Goal: Task Accomplishment & Management: Manage account settings

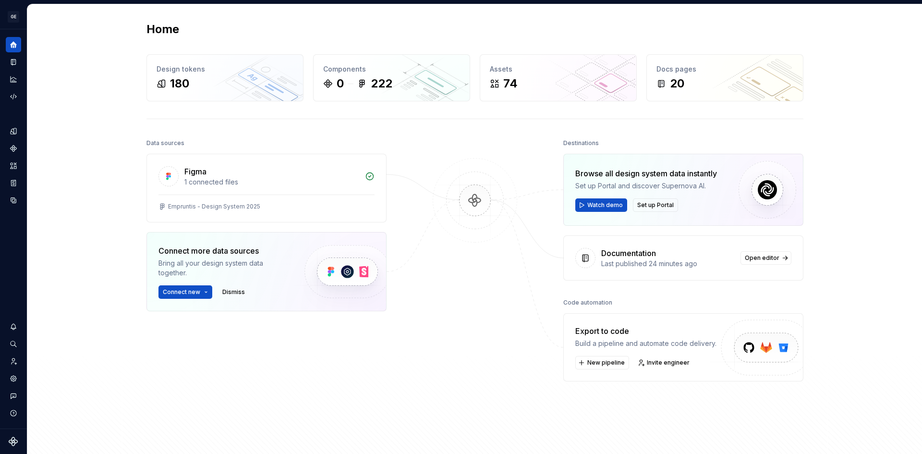
click at [0, 0] on button "Expand sidebar" at bounding box center [0, 0] width 0 height 0
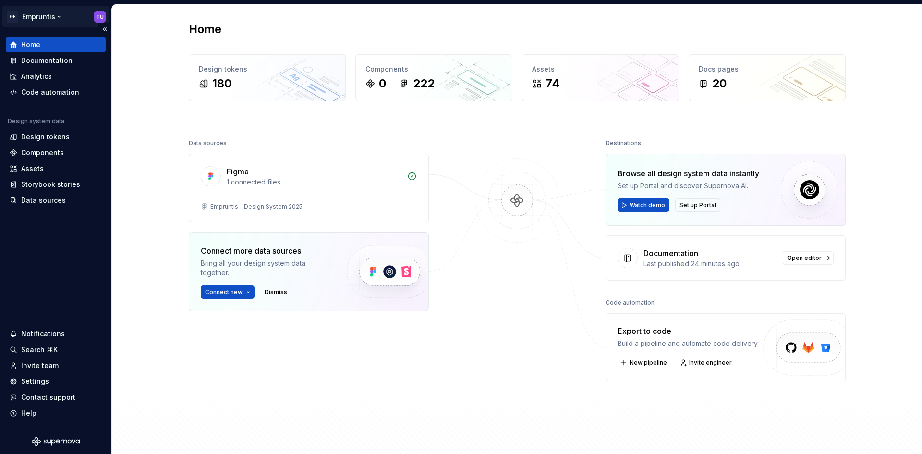
click at [39, 17] on html "GE Empruntis TU Home Documentation Analytics Code automation Design system data…" at bounding box center [461, 227] width 922 height 454
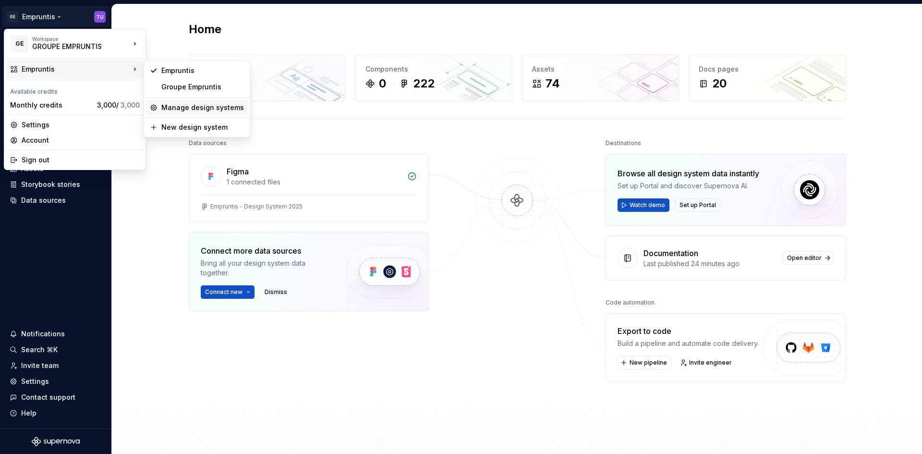
click at [199, 110] on div "Manage design systems" at bounding box center [202, 108] width 83 height 10
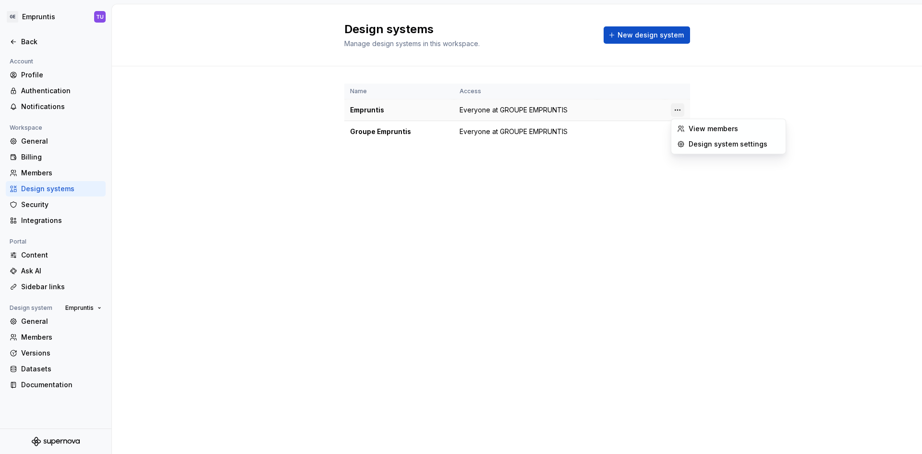
click at [679, 110] on html "GE Empruntis TU Back Account Profile Authentication Notifications Workspace Gen…" at bounding box center [461, 227] width 922 height 454
click at [693, 141] on div "Design system settings" at bounding box center [734, 144] width 91 height 10
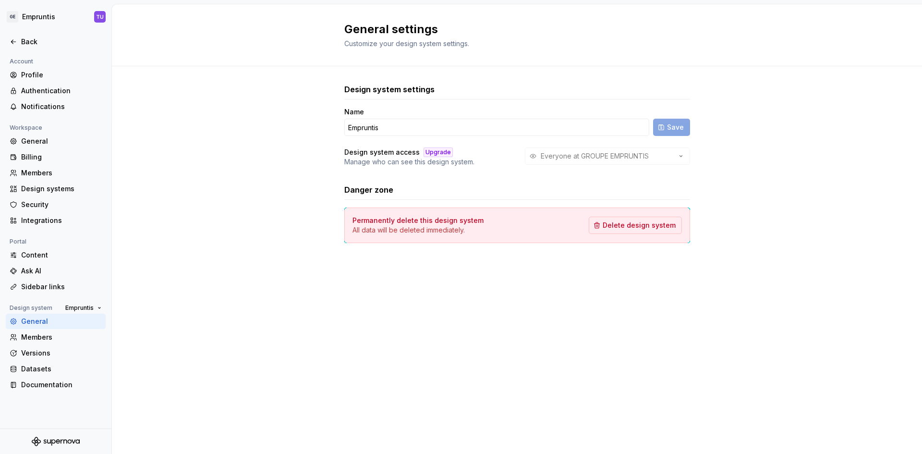
click at [624, 158] on div "Everyone at GROUPE EMPRUNTIS" at bounding box center [607, 155] width 165 height 17
click at [59, 337] on div "Members" at bounding box center [61, 337] width 81 height 10
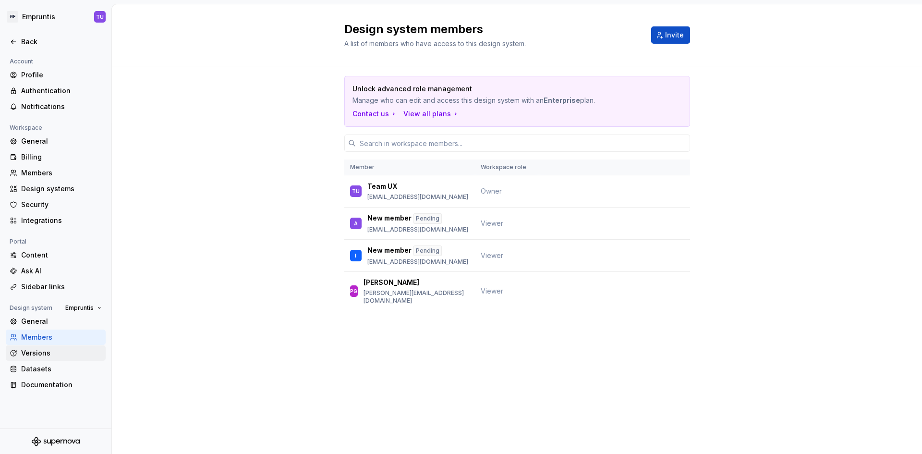
click at [61, 348] on div "Versions" at bounding box center [56, 352] width 100 height 15
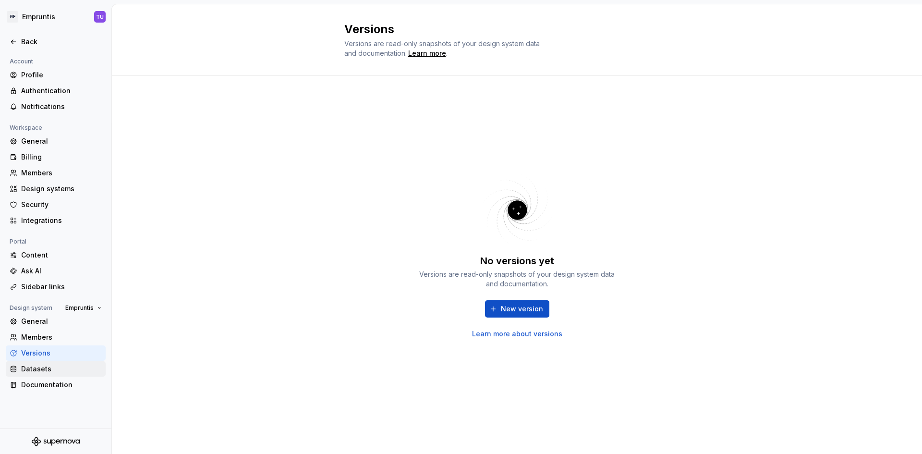
click at [51, 366] on div "Datasets" at bounding box center [61, 369] width 81 height 10
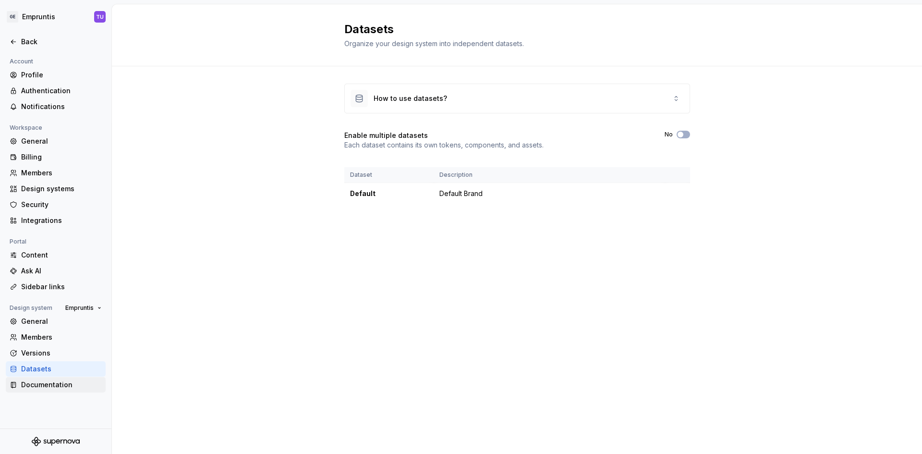
click at [43, 379] on div "Documentation" at bounding box center [56, 384] width 100 height 15
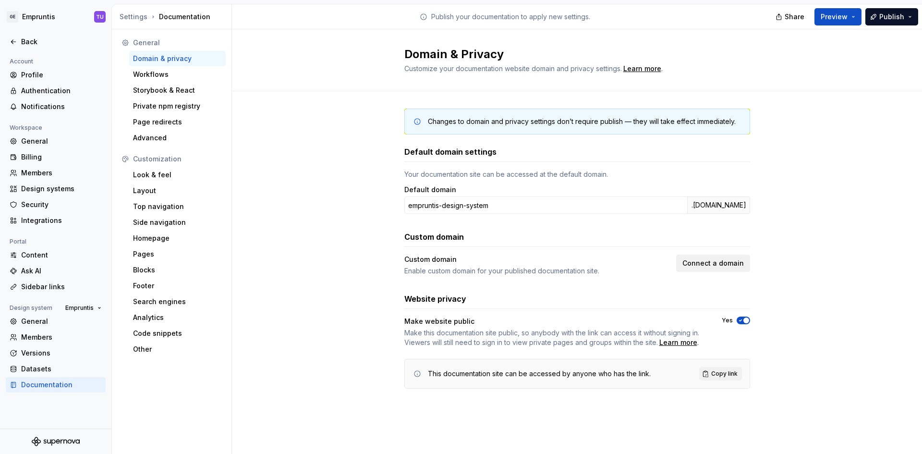
click at [713, 263] on span "Connect a domain" at bounding box center [713, 263] width 61 height 10
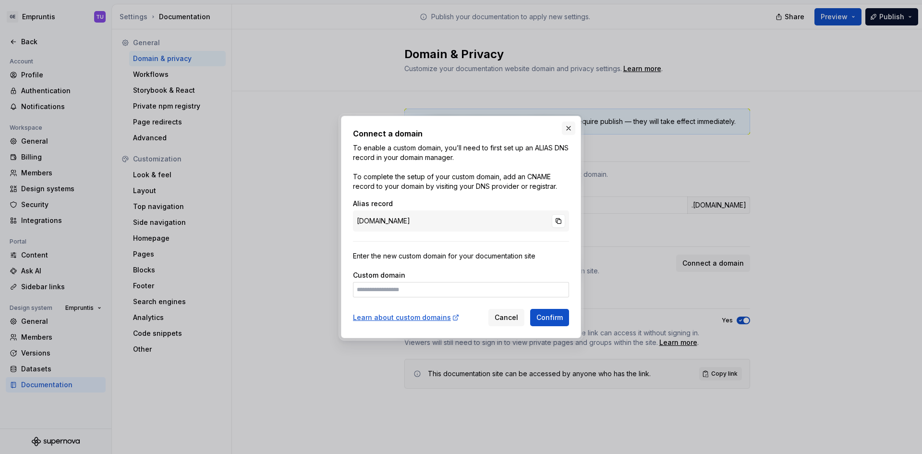
click at [572, 129] on button "button" at bounding box center [568, 128] width 13 height 13
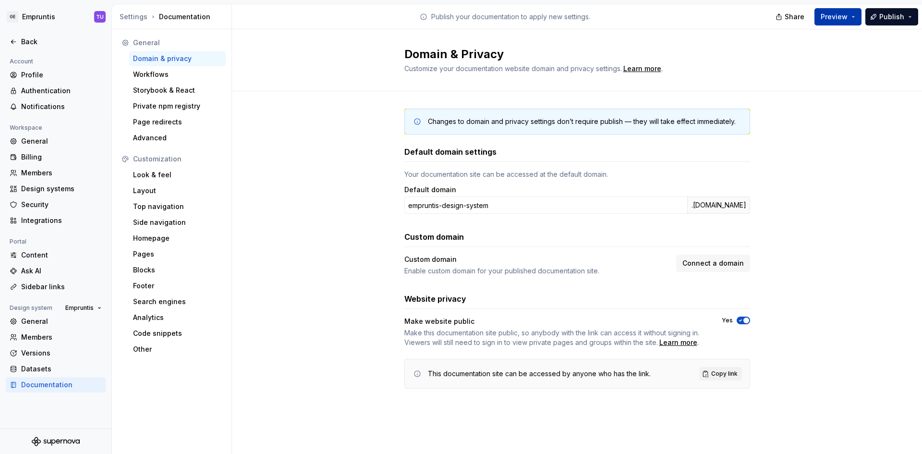
click at [840, 17] on span "Preview" at bounding box center [834, 17] width 27 height 10
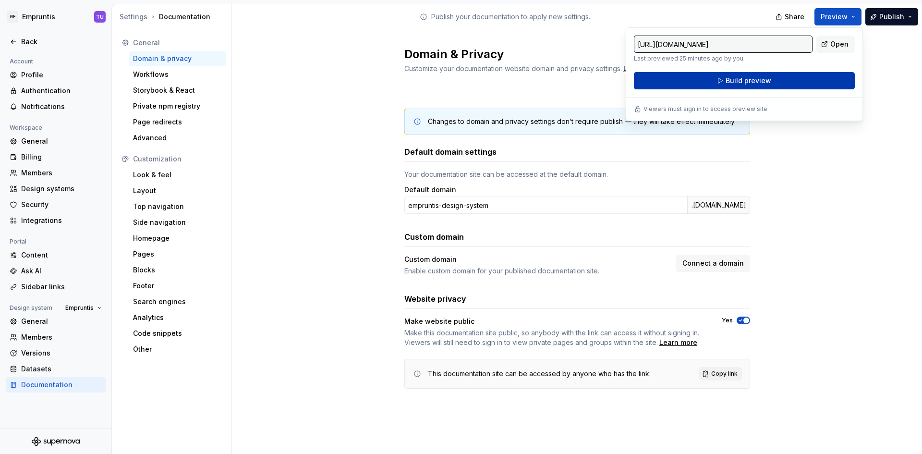
click at [747, 80] on span "Build preview" at bounding box center [749, 81] width 46 height 10
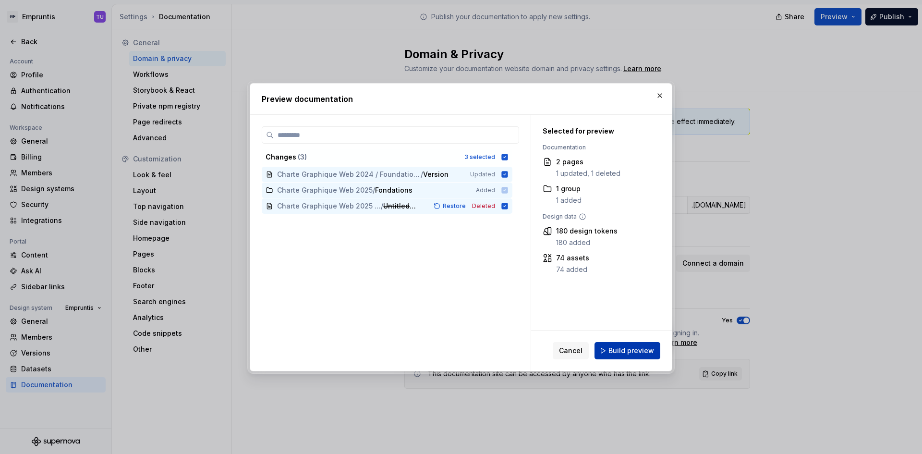
click at [624, 350] on span "Build preview" at bounding box center [632, 351] width 46 height 10
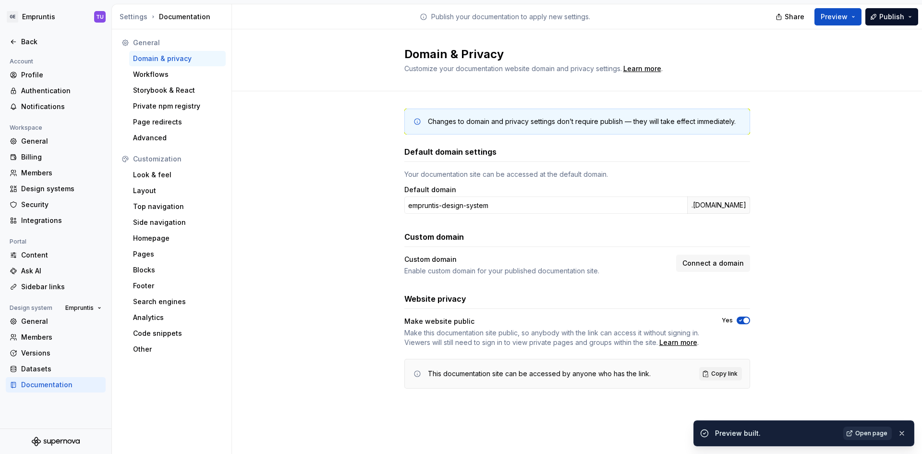
click at [853, 431] on link "Open page" at bounding box center [867, 433] width 49 height 13
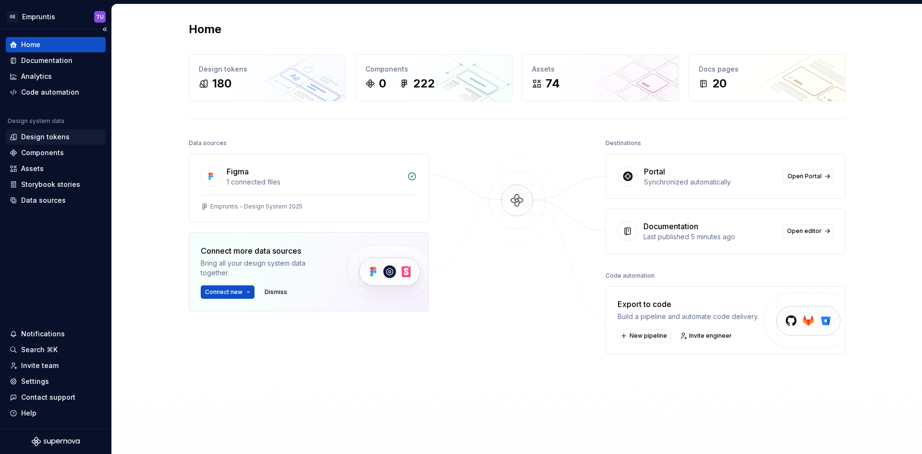
click at [60, 134] on div "Design tokens" at bounding box center [45, 137] width 49 height 10
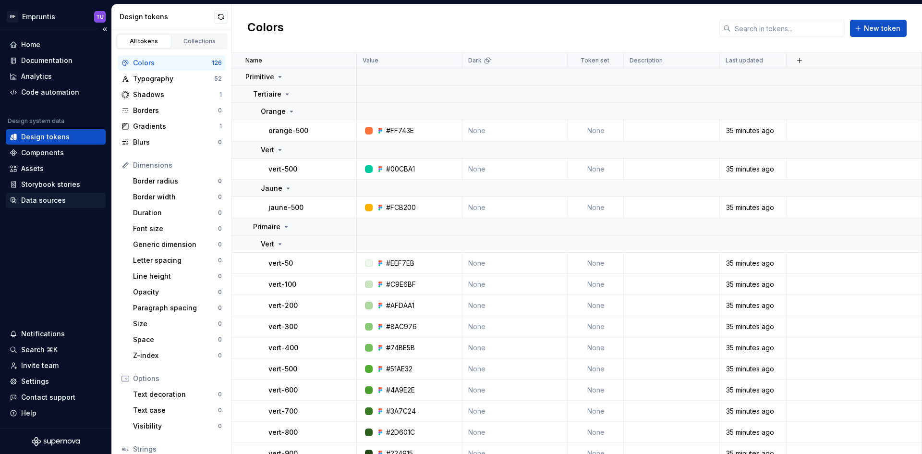
click at [53, 200] on div "Data sources" at bounding box center [43, 200] width 45 height 10
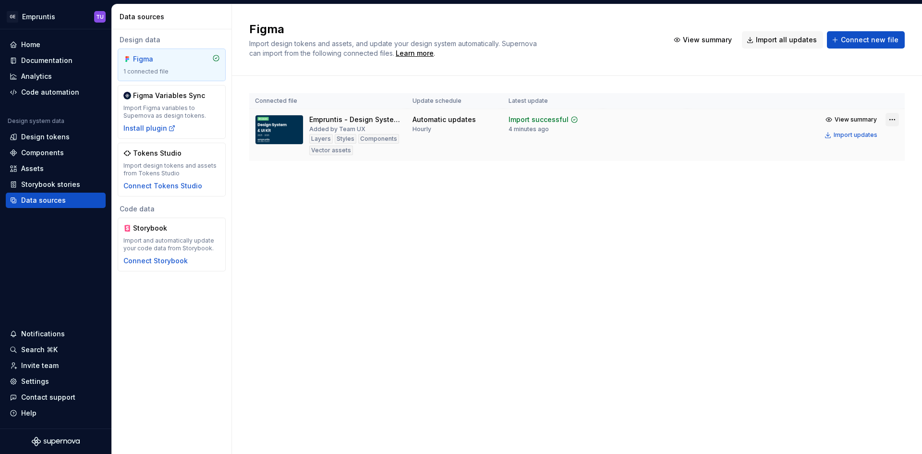
click at [893, 118] on html "GE Empruntis TU Home Documentation Analytics Code automation Design system data…" at bounding box center [461, 227] width 922 height 454
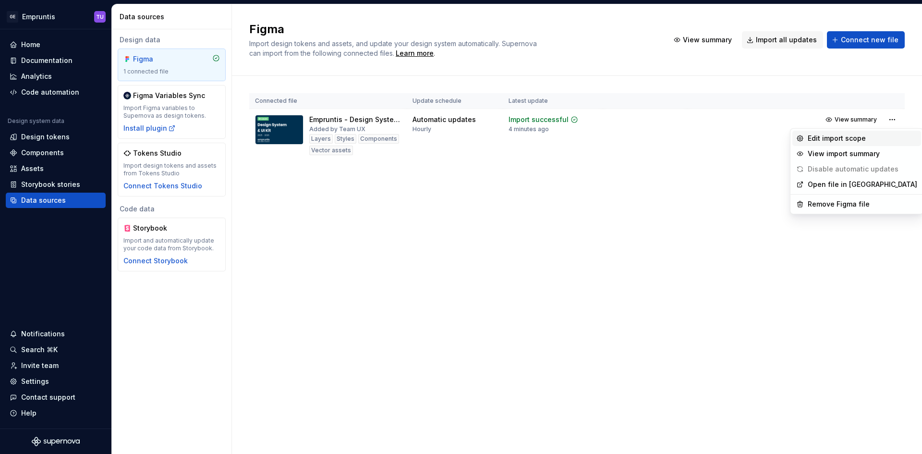
click at [872, 140] on div "Edit import scope" at bounding box center [863, 139] width 110 height 10
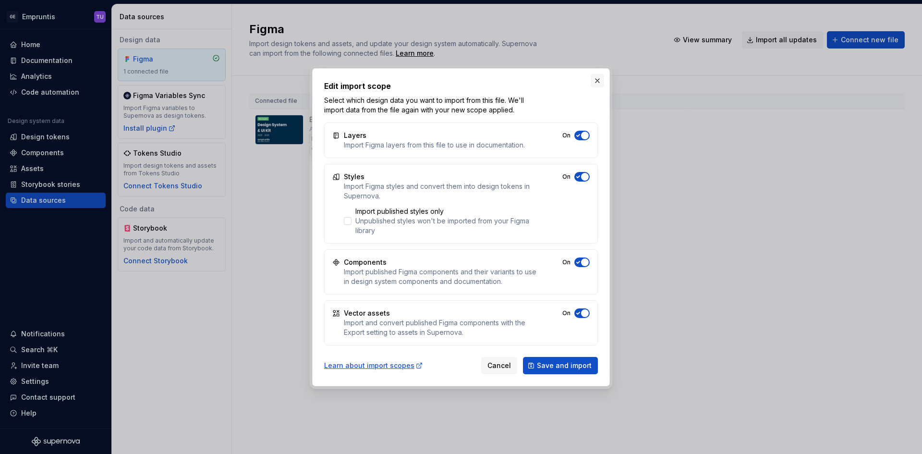
click at [596, 83] on button "button" at bounding box center [597, 80] width 13 height 13
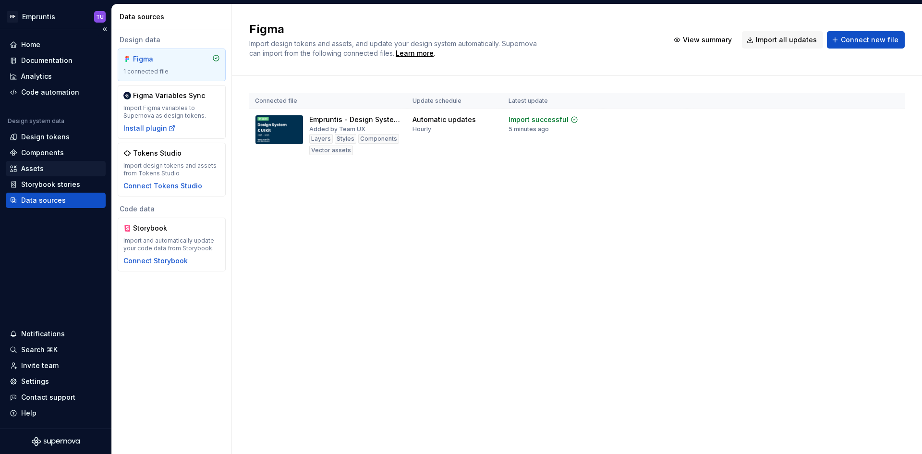
click at [35, 171] on div "Assets" at bounding box center [32, 169] width 23 height 10
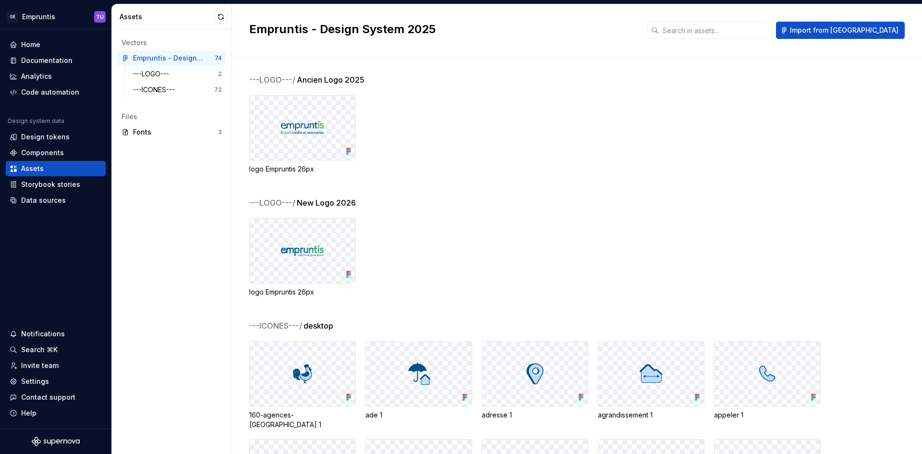
click at [340, 128] on div at bounding box center [303, 128] width 106 height 64
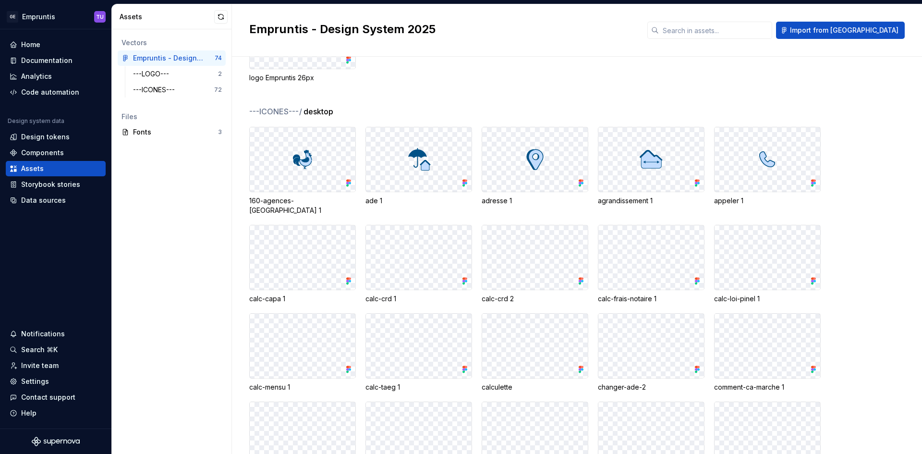
scroll to position [240, 0]
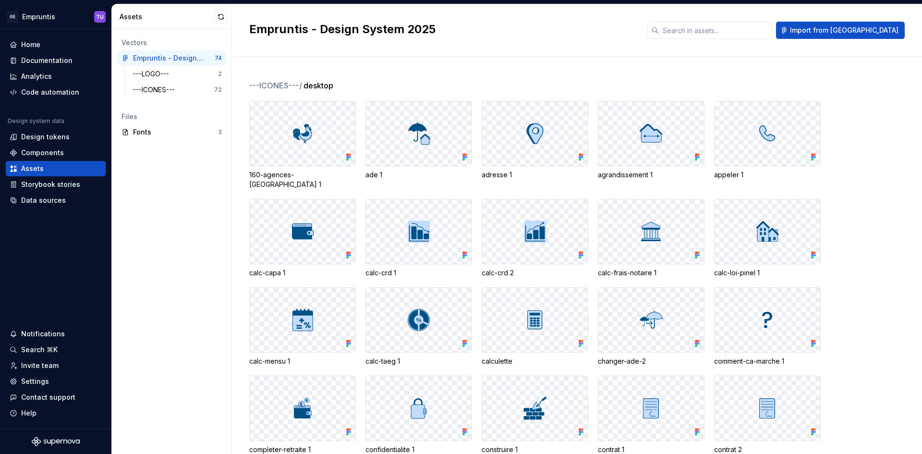
click at [693, 133] on div at bounding box center [651, 133] width 106 height 64
click at [161, 72] on div "---LOGO---" at bounding box center [153, 74] width 40 height 10
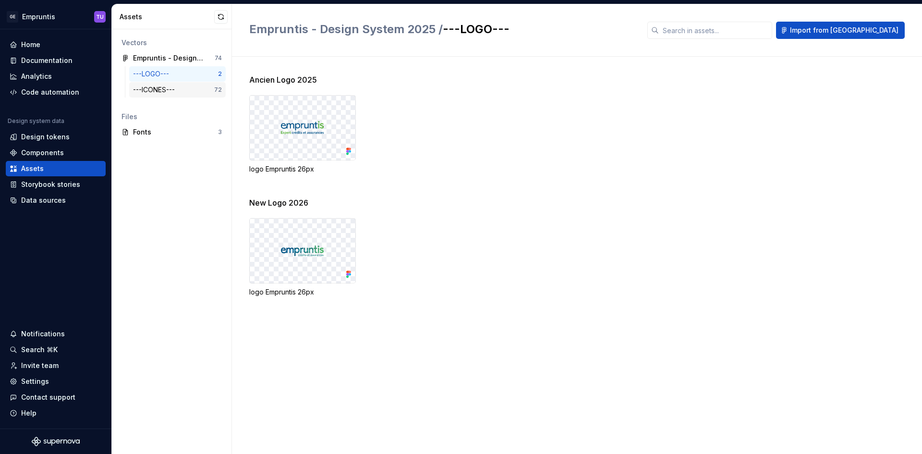
click at [165, 88] on div "---ICONES---" at bounding box center [156, 90] width 46 height 10
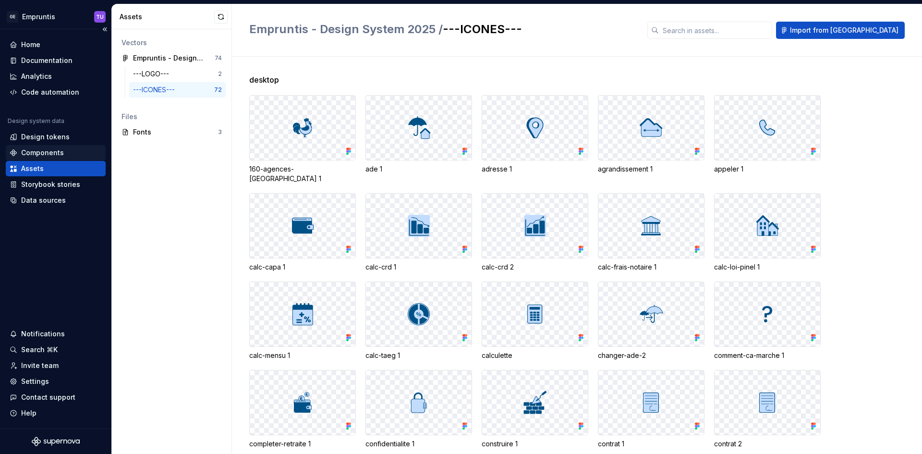
click at [64, 151] on div "Components" at bounding box center [56, 153] width 92 height 10
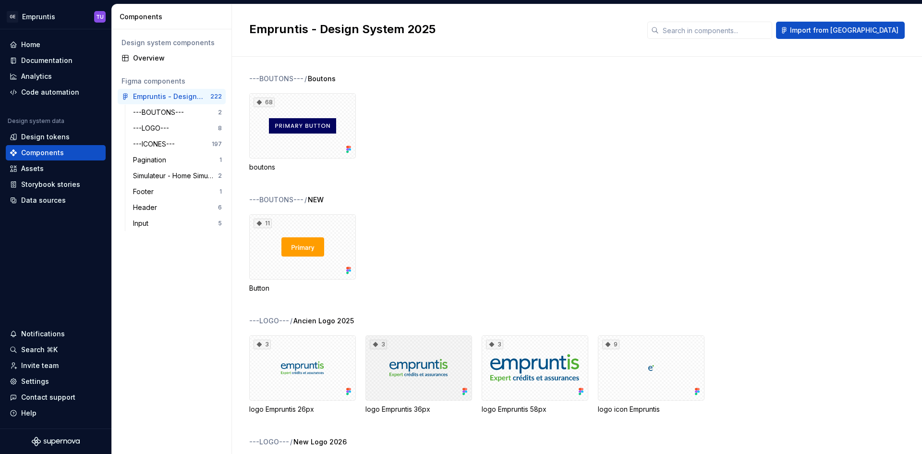
click at [431, 368] on div "3" at bounding box center [419, 367] width 107 height 65
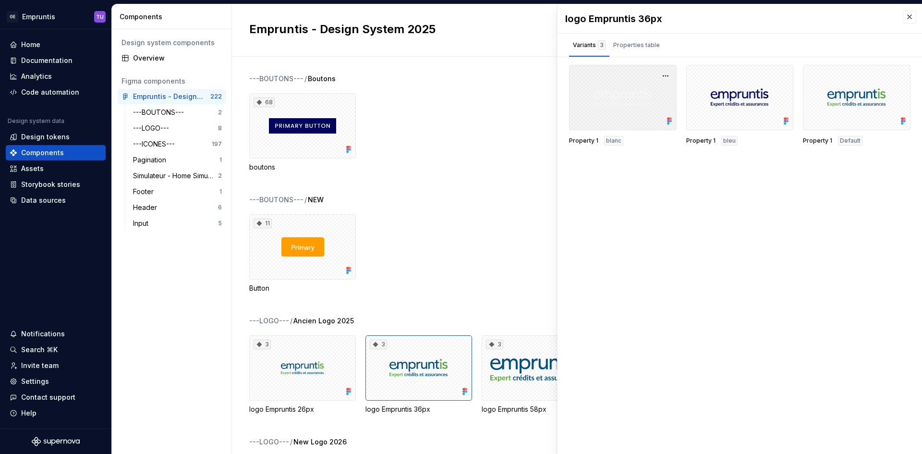
click at [612, 98] on div at bounding box center [623, 97] width 108 height 65
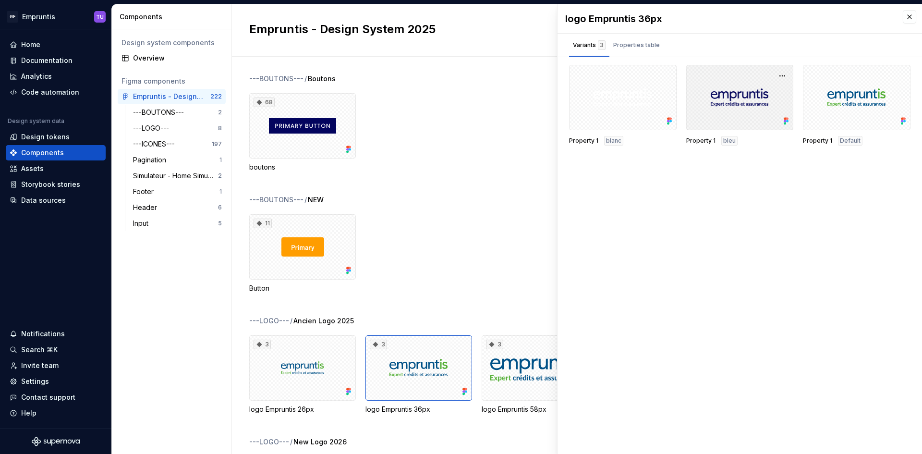
click at [759, 92] on div at bounding box center [740, 97] width 108 height 65
click at [880, 101] on div at bounding box center [857, 97] width 108 height 65
click at [67, 139] on div "Design tokens" at bounding box center [45, 137] width 49 height 10
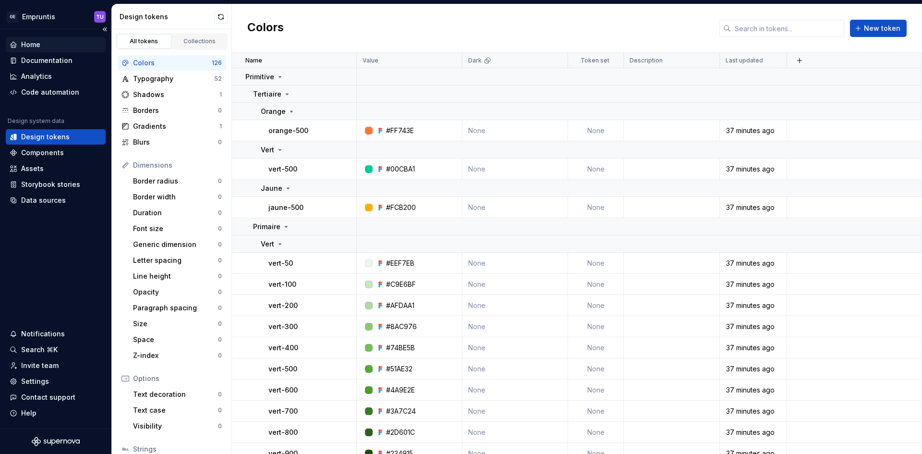
click at [47, 47] on div "Home" at bounding box center [56, 45] width 92 height 10
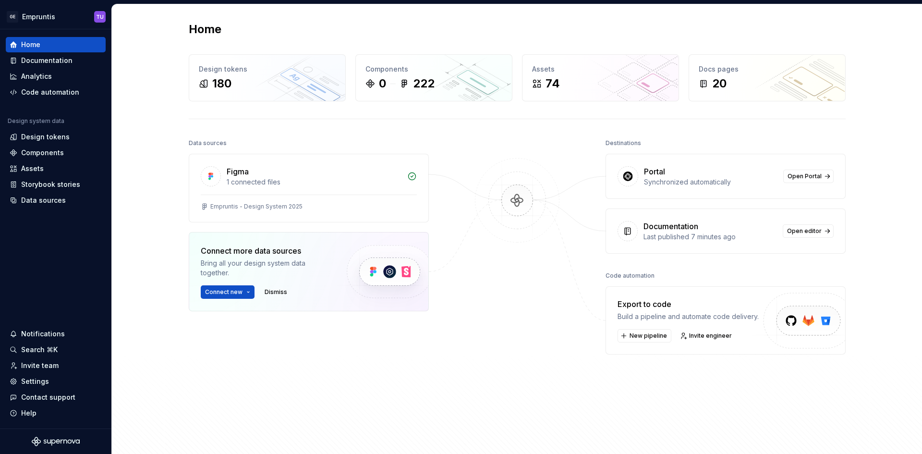
click at [646, 178] on div "Synchronized automatically" at bounding box center [711, 182] width 134 height 10
click at [811, 179] on span "Open Portal" at bounding box center [805, 176] width 34 height 8
click at [801, 180] on div "Portal Synchronized automatically Open Portal" at bounding box center [725, 176] width 239 height 44
click at [802, 179] on span "Open Portal" at bounding box center [805, 176] width 34 height 8
click at [814, 233] on span "Open editor" at bounding box center [804, 231] width 35 height 8
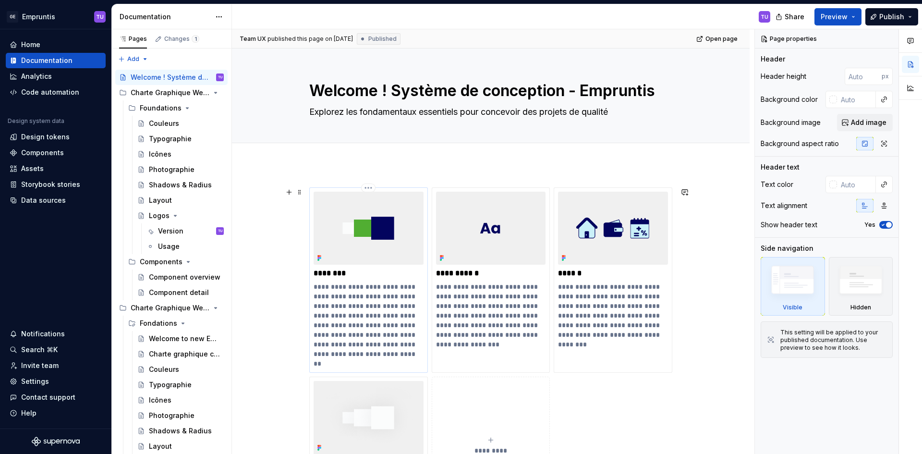
click at [376, 306] on p "**********" at bounding box center [369, 325] width 110 height 86
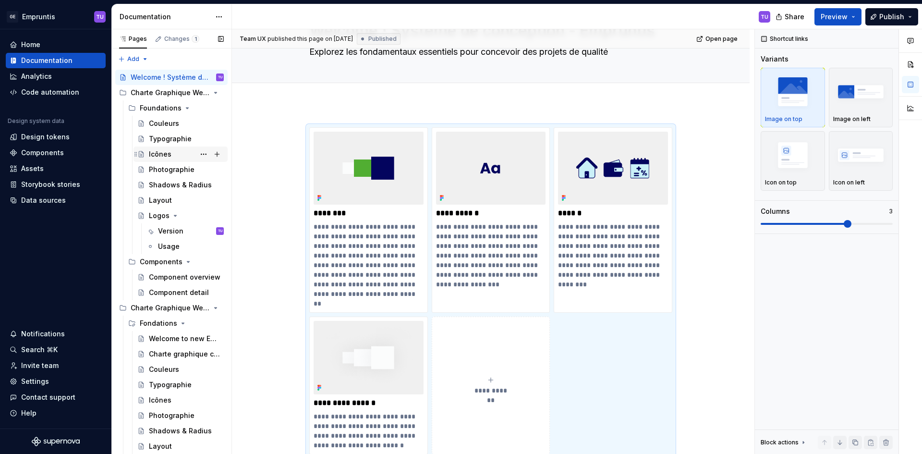
click at [169, 151] on div "Icônes" at bounding box center [160, 154] width 23 height 10
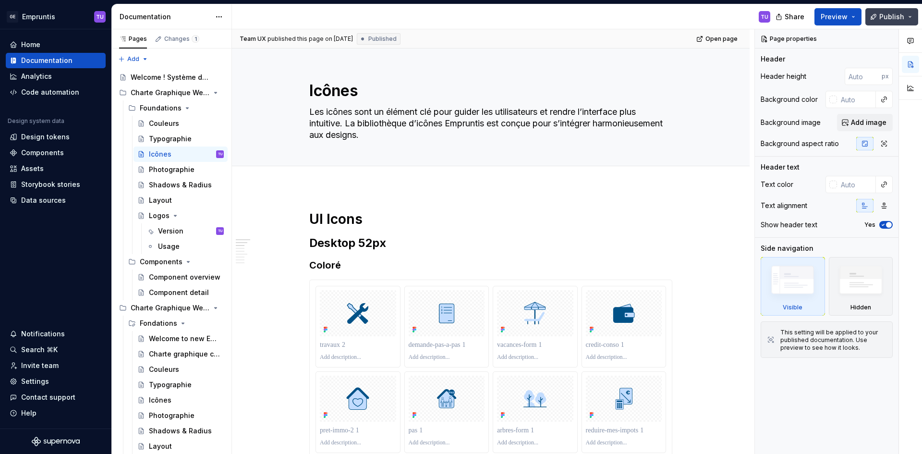
click at [911, 15] on button "Publish" at bounding box center [892, 16] width 53 height 17
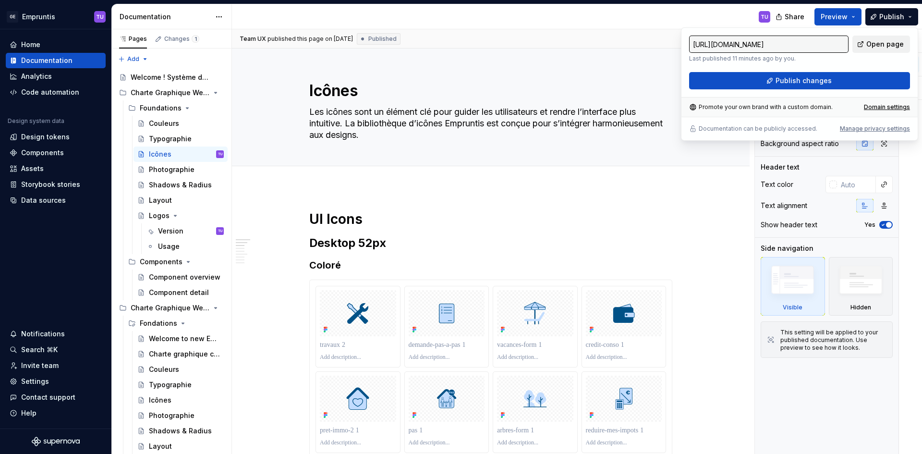
click at [892, 47] on span "Open page" at bounding box center [884, 44] width 37 height 10
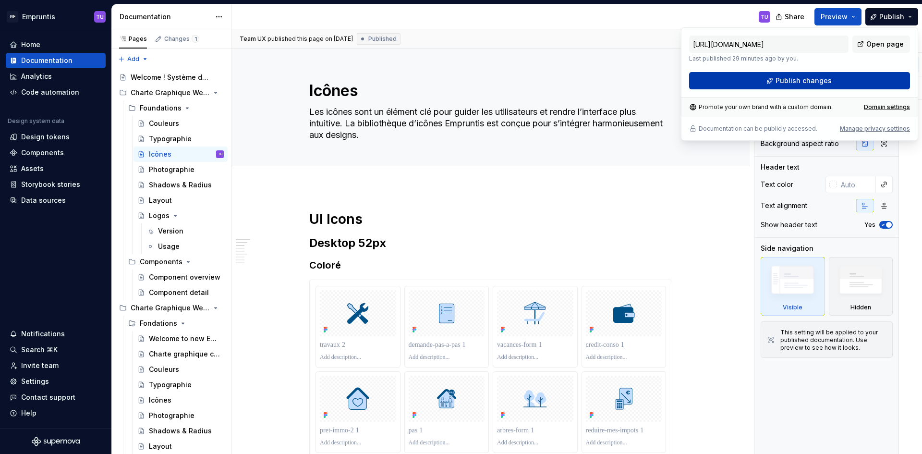
click at [831, 80] on button "Publish changes" at bounding box center [799, 80] width 221 height 17
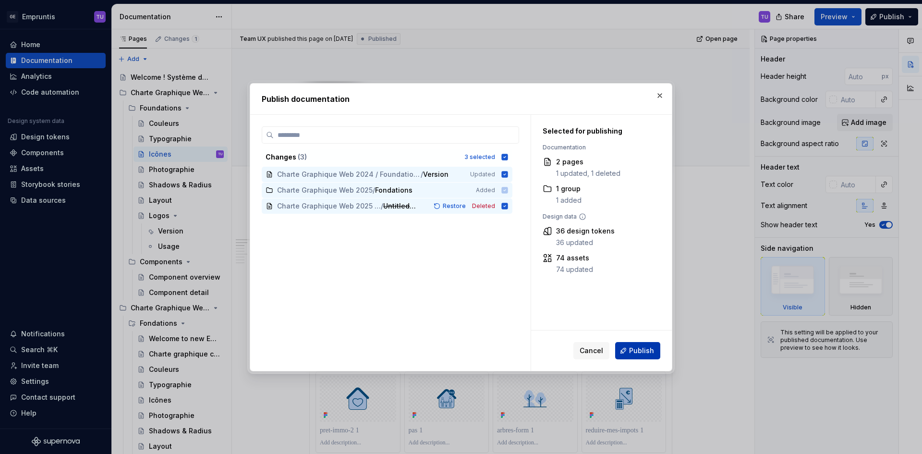
click at [654, 351] on span "Publish" at bounding box center [641, 351] width 25 height 10
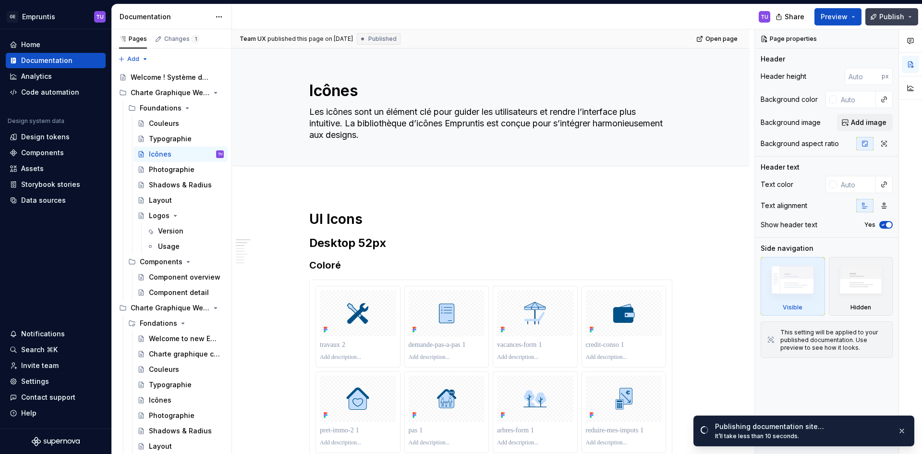
click at [907, 17] on button "Publish" at bounding box center [892, 16] width 53 height 17
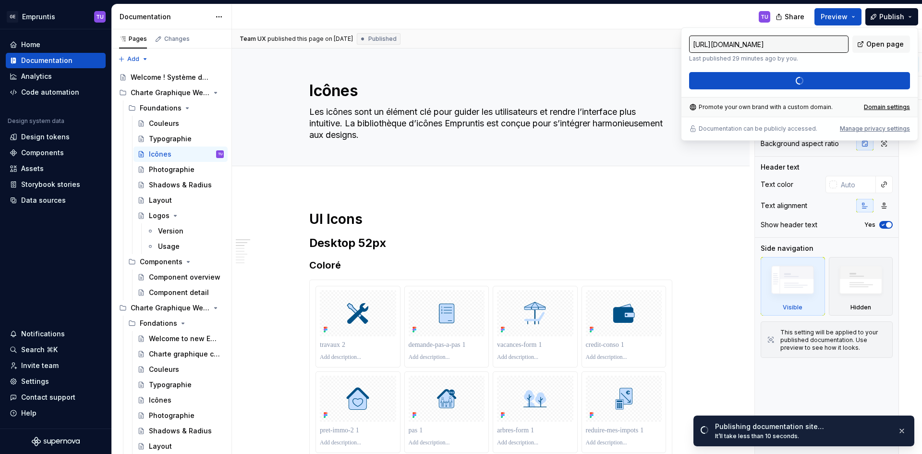
type textarea "*"
type input "https://empruntis-design-system.supernova-docs.io/latest/charte-graphique-web-2…"
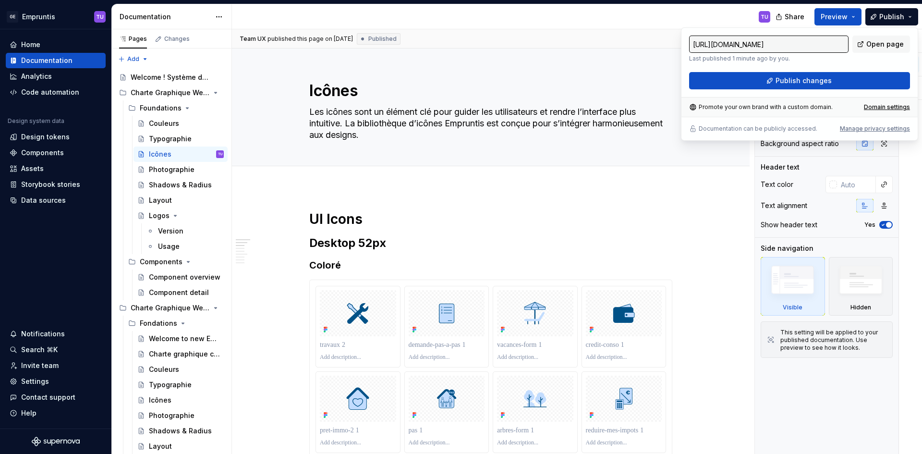
type textarea "*"
click at [893, 129] on div "Manage privacy settings" at bounding box center [875, 129] width 70 height 8
type input "[URL][DOMAIN_NAME]"
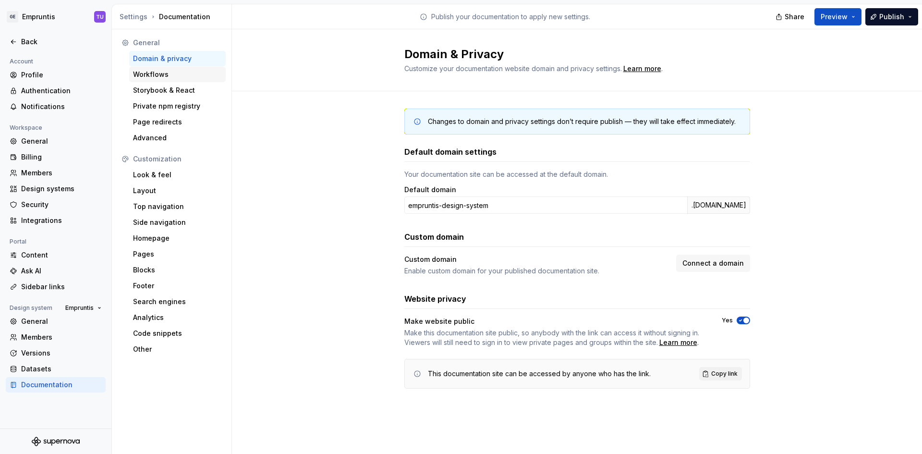
click at [156, 73] on div "Workflows" at bounding box center [177, 75] width 89 height 10
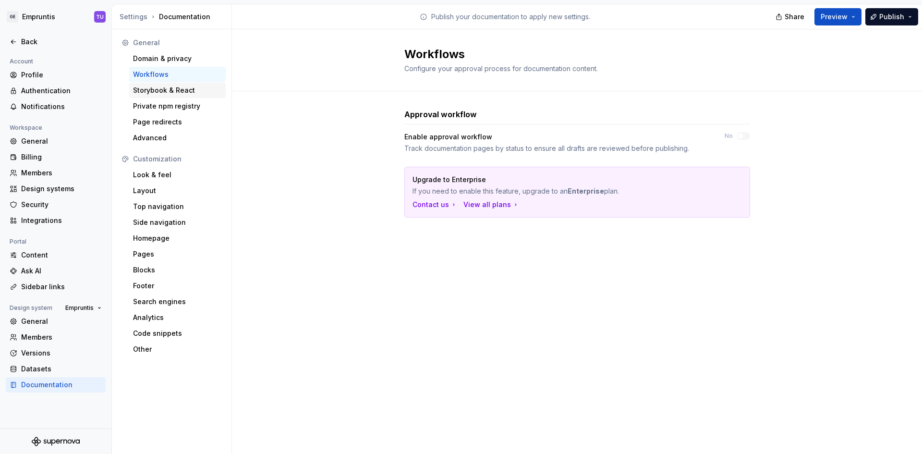
click at [154, 89] on div "Storybook & React" at bounding box center [177, 90] width 89 height 10
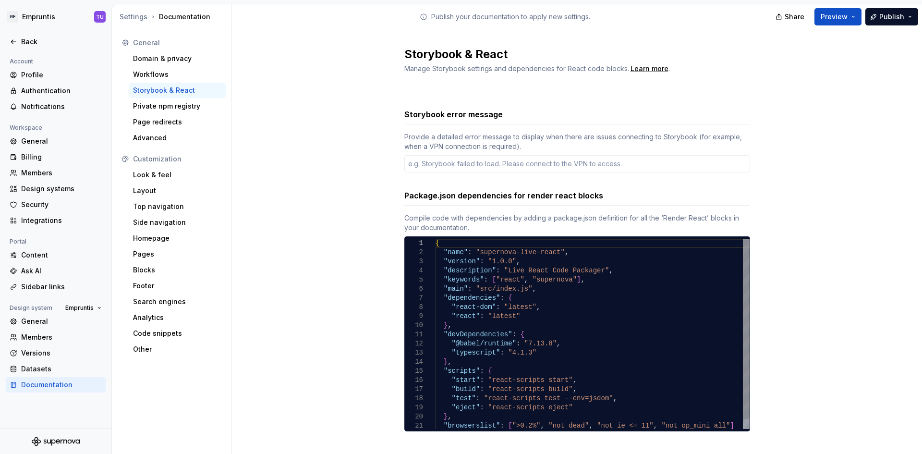
type textarea "*"
click at [159, 106] on div "Private npm registry" at bounding box center [177, 106] width 89 height 10
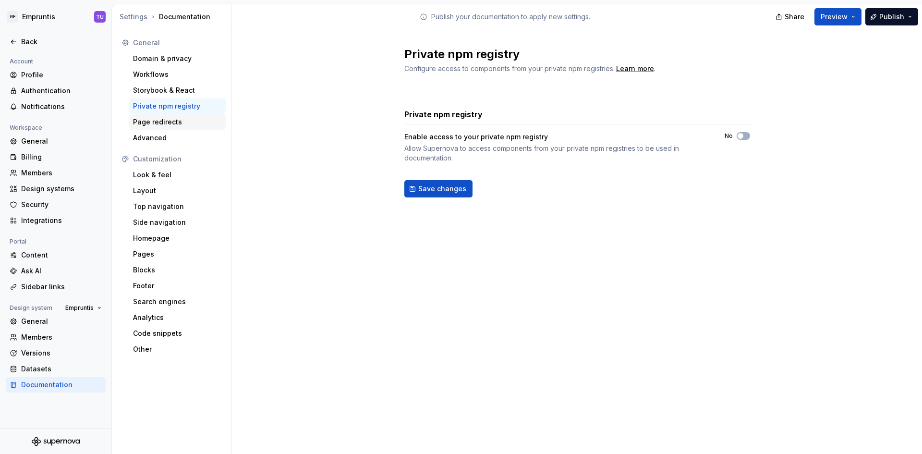
click at [162, 121] on div "Page redirects" at bounding box center [177, 122] width 89 height 10
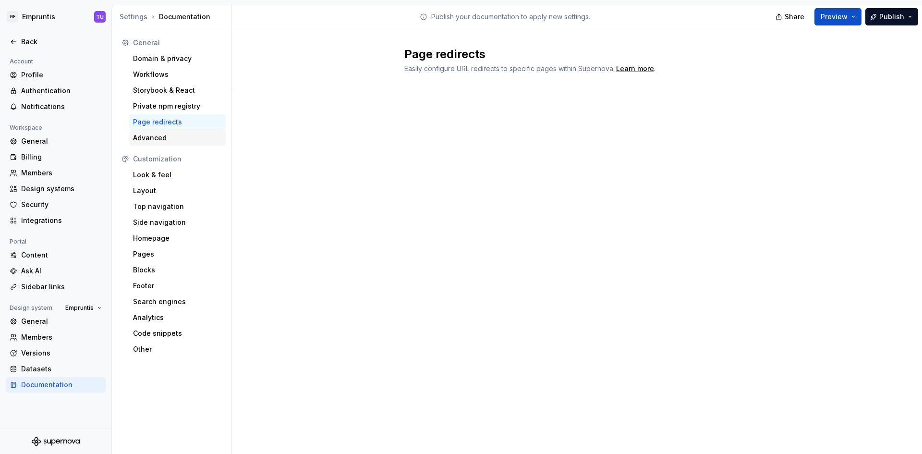
click at [164, 135] on div "Advanced" at bounding box center [177, 138] width 89 height 10
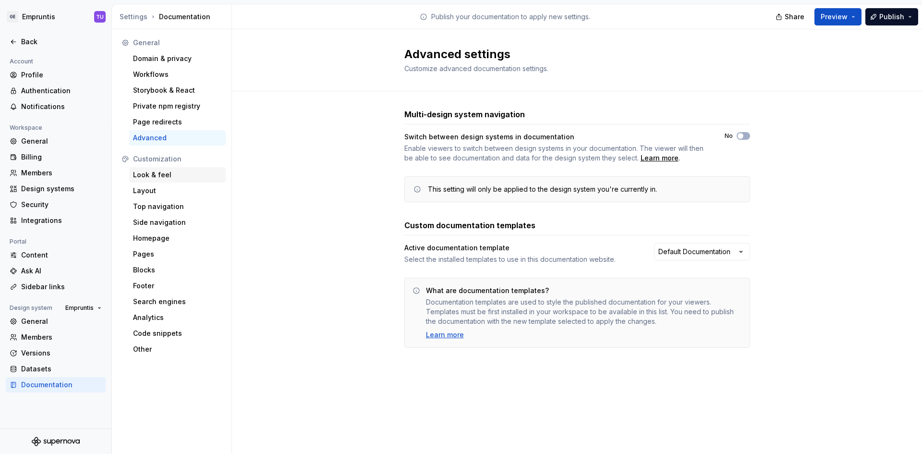
click at [157, 176] on div "Look & feel" at bounding box center [177, 175] width 89 height 10
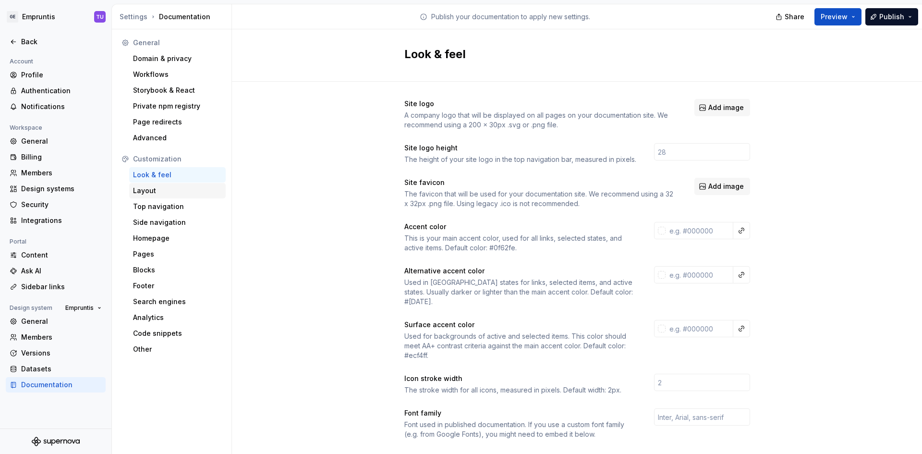
click at [157, 193] on div "Layout" at bounding box center [177, 191] width 89 height 10
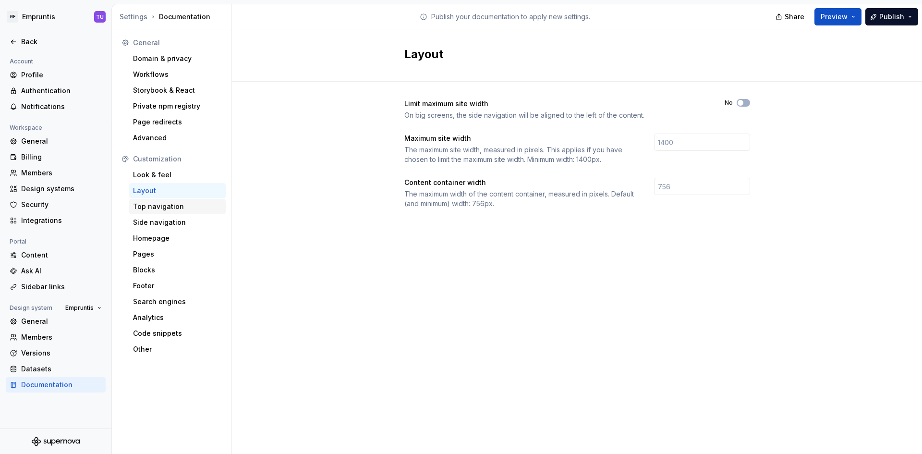
click at [148, 203] on div "Top navigation" at bounding box center [177, 207] width 89 height 10
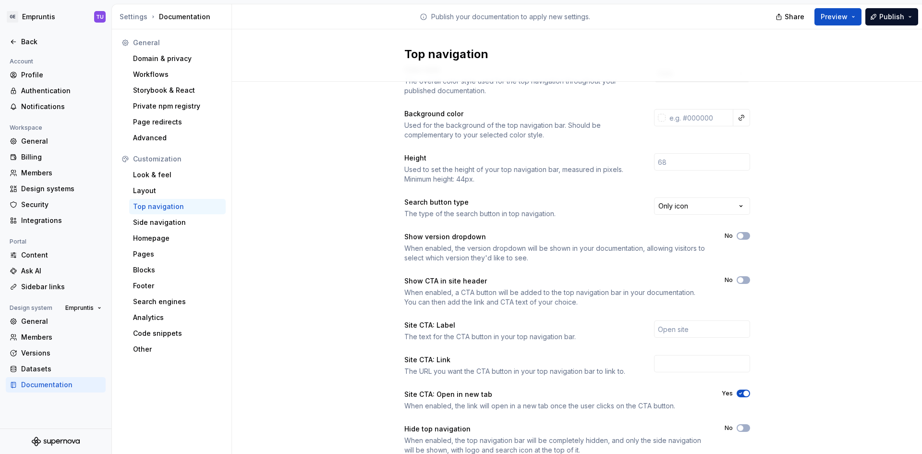
scroll to position [67, 0]
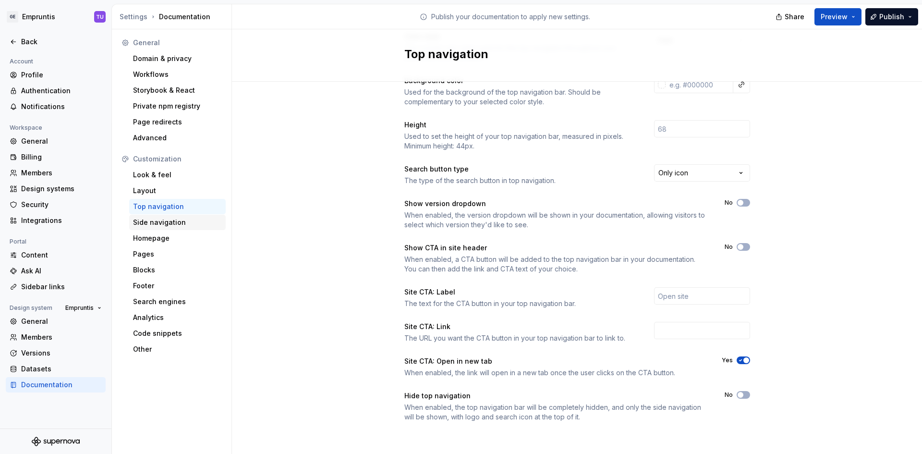
click at [156, 224] on div "Side navigation" at bounding box center [177, 223] width 89 height 10
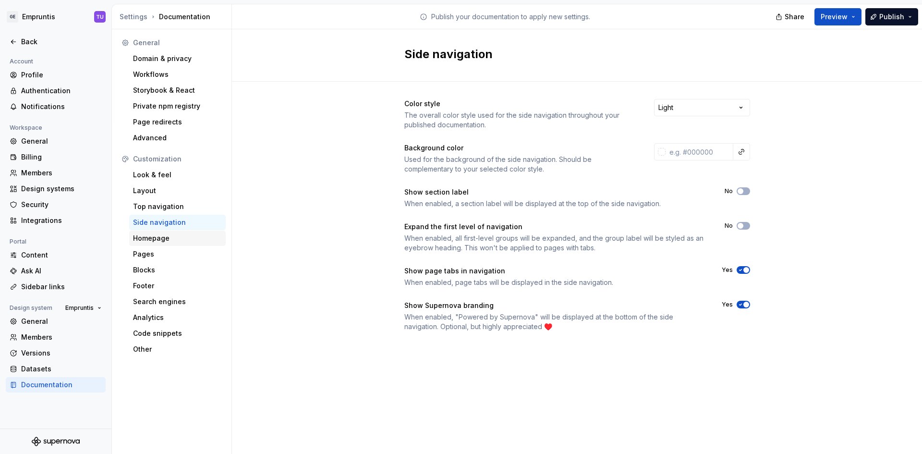
click at [149, 237] on div "Homepage" at bounding box center [177, 238] width 89 height 10
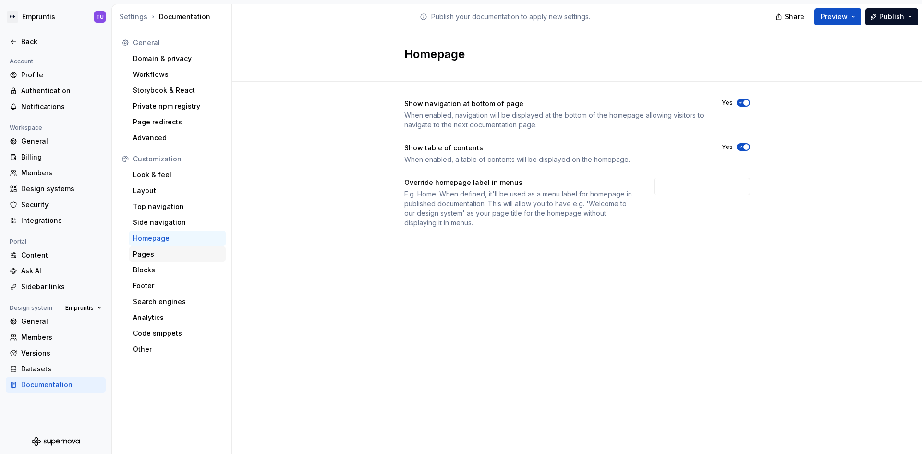
click at [153, 254] on div "Pages" at bounding box center [177, 254] width 89 height 10
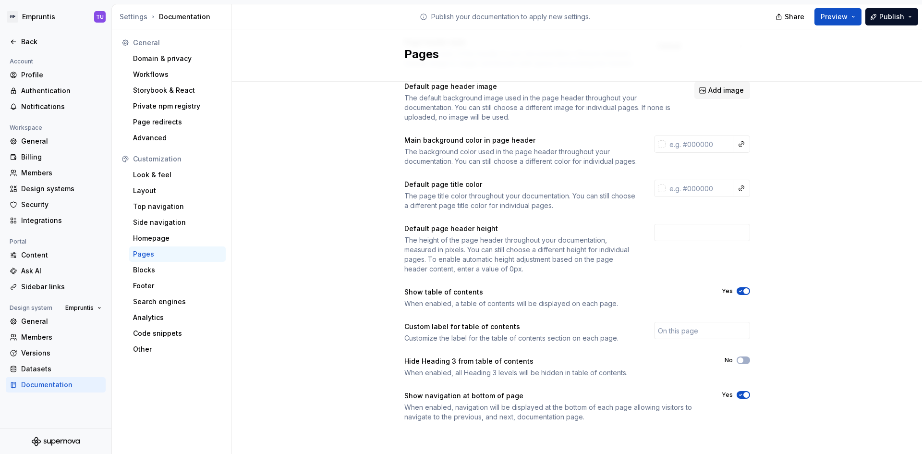
scroll to position [71, 0]
click at [153, 274] on div "Blocks" at bounding box center [177, 270] width 89 height 10
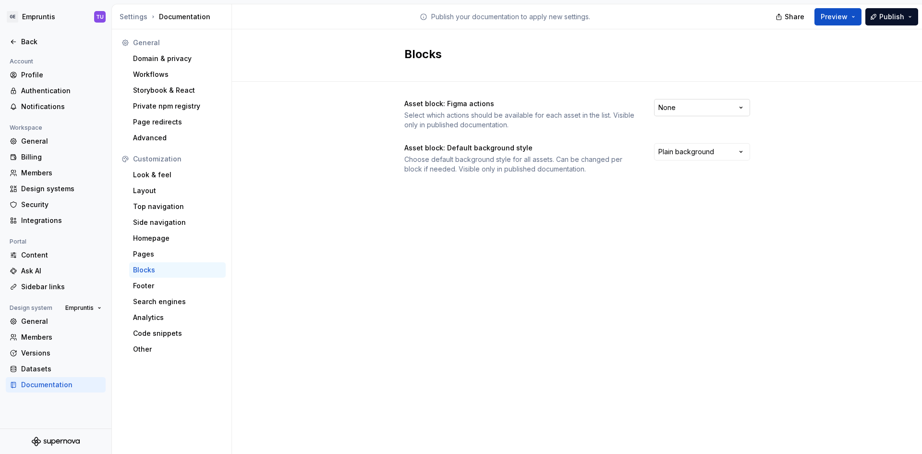
click at [722, 111] on html "GE Empruntis TU Back Account Profile Authentication Notifications Workspace Gen…" at bounding box center [461, 227] width 922 height 454
click at [723, 110] on html "GE Empruntis TU Back Account Profile Authentication Notifications Workspace Gen…" at bounding box center [461, 227] width 922 height 454
click at [715, 151] on html "GE Empruntis TU Back Account Profile Authentication Notifications Workspace Gen…" at bounding box center [461, 227] width 922 height 454
click at [158, 291] on div "Footer" at bounding box center [177, 285] width 97 height 15
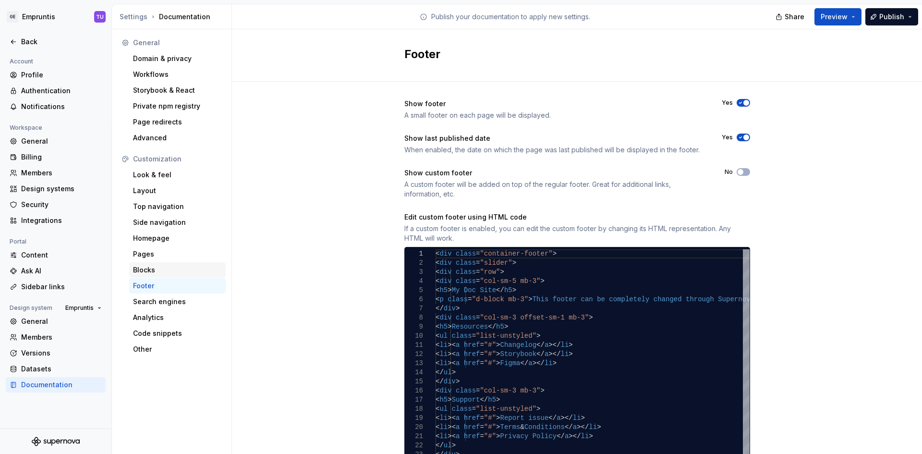
click at [161, 270] on div "Blocks" at bounding box center [177, 270] width 89 height 10
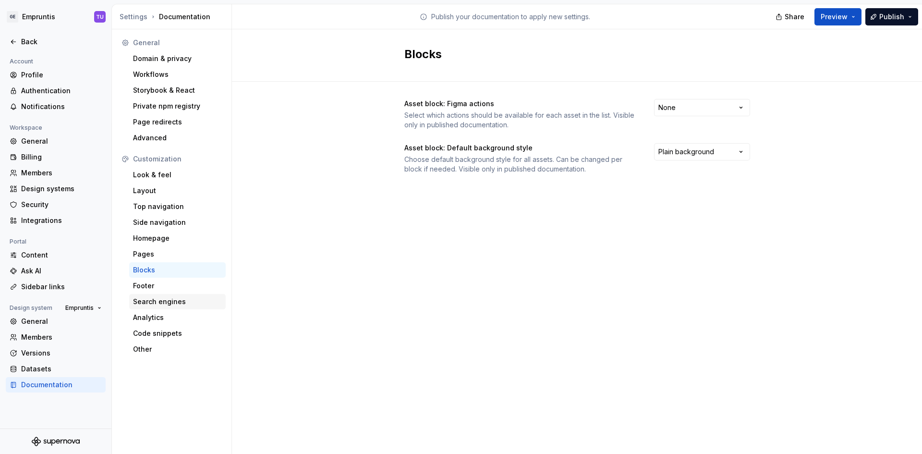
click at [171, 302] on div "Search engines" at bounding box center [177, 302] width 89 height 10
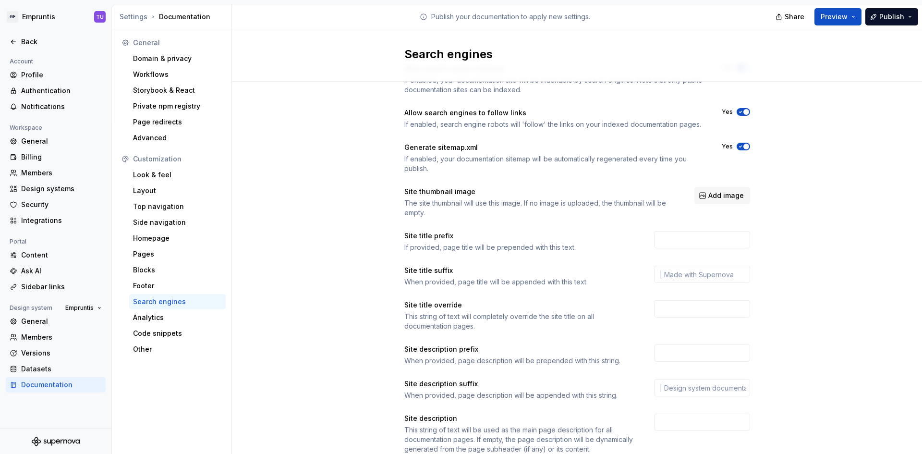
scroll to position [67, 0]
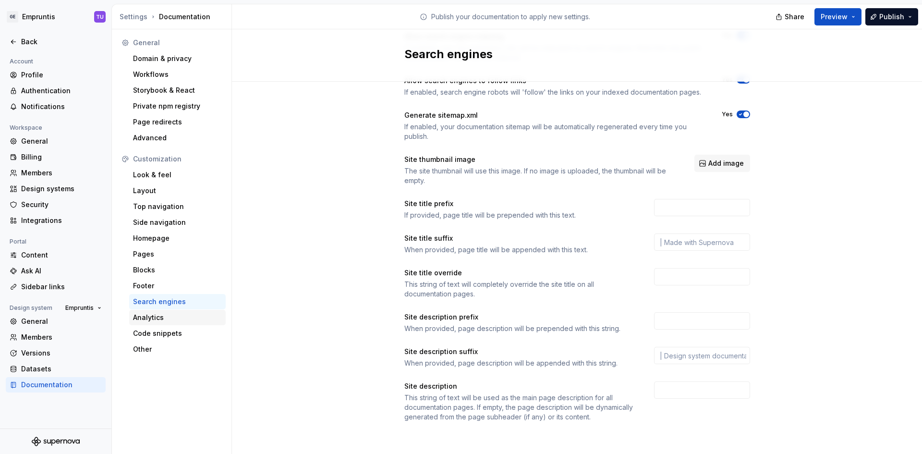
click at [172, 317] on div "Analytics" at bounding box center [177, 318] width 89 height 10
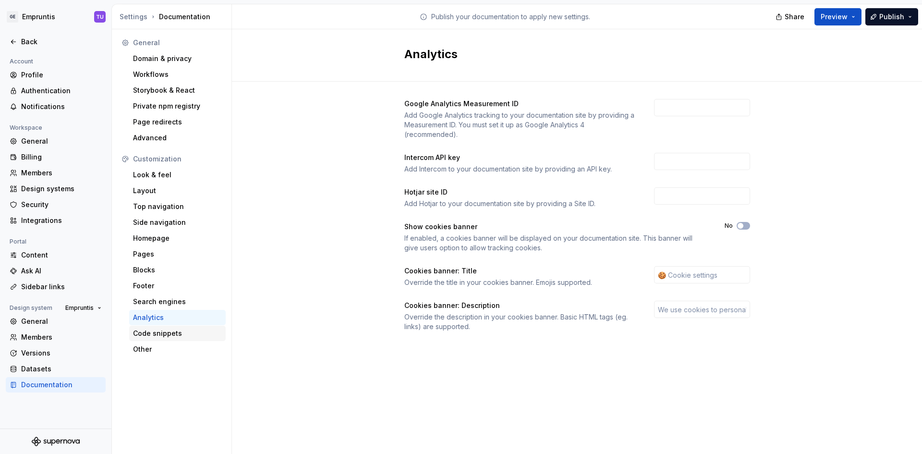
click at [159, 326] on div "Code snippets" at bounding box center [177, 333] width 97 height 15
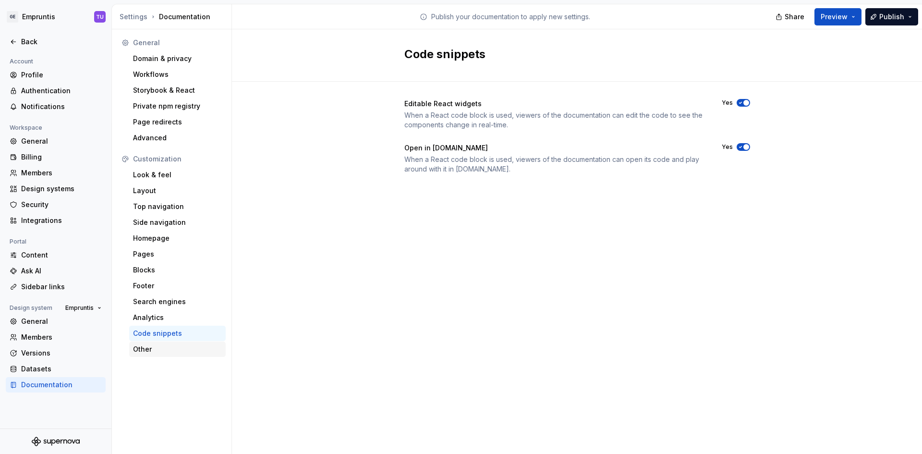
click at [146, 349] on div "Other" at bounding box center [177, 349] width 89 height 10
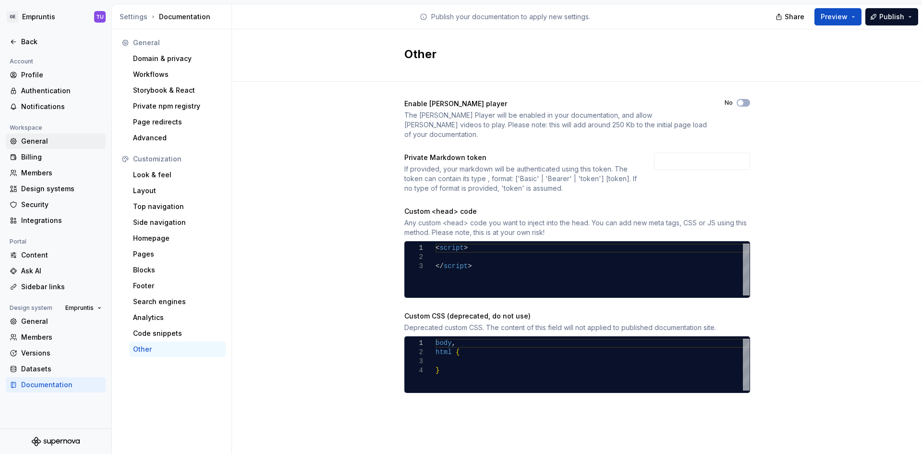
click at [44, 142] on div "General" at bounding box center [61, 141] width 81 height 10
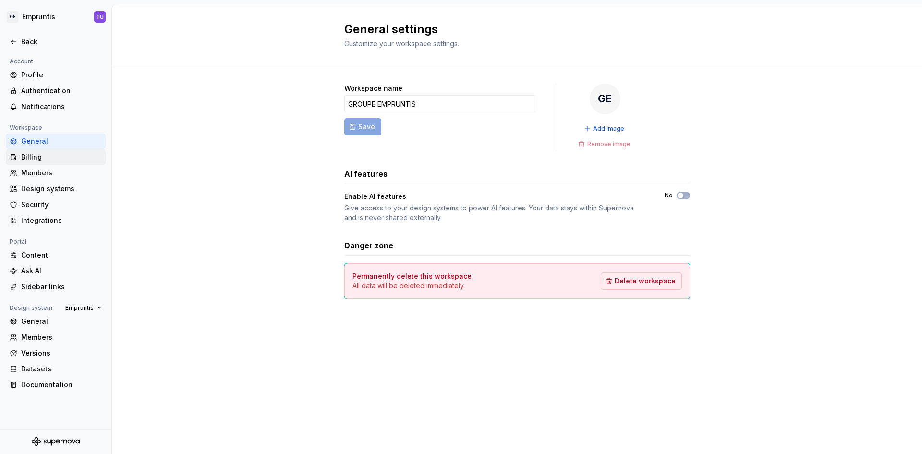
click at [38, 154] on div "Billing" at bounding box center [61, 157] width 81 height 10
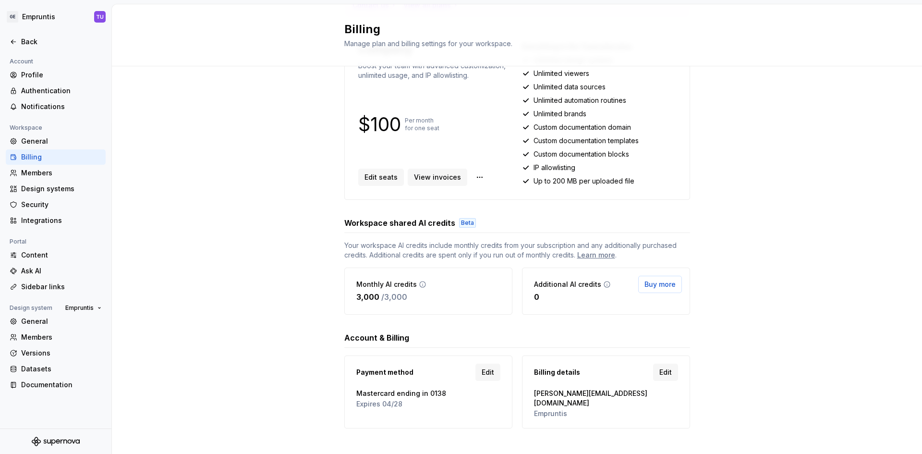
scroll to position [127, 0]
